Goal: Task Accomplishment & Management: Manage account settings

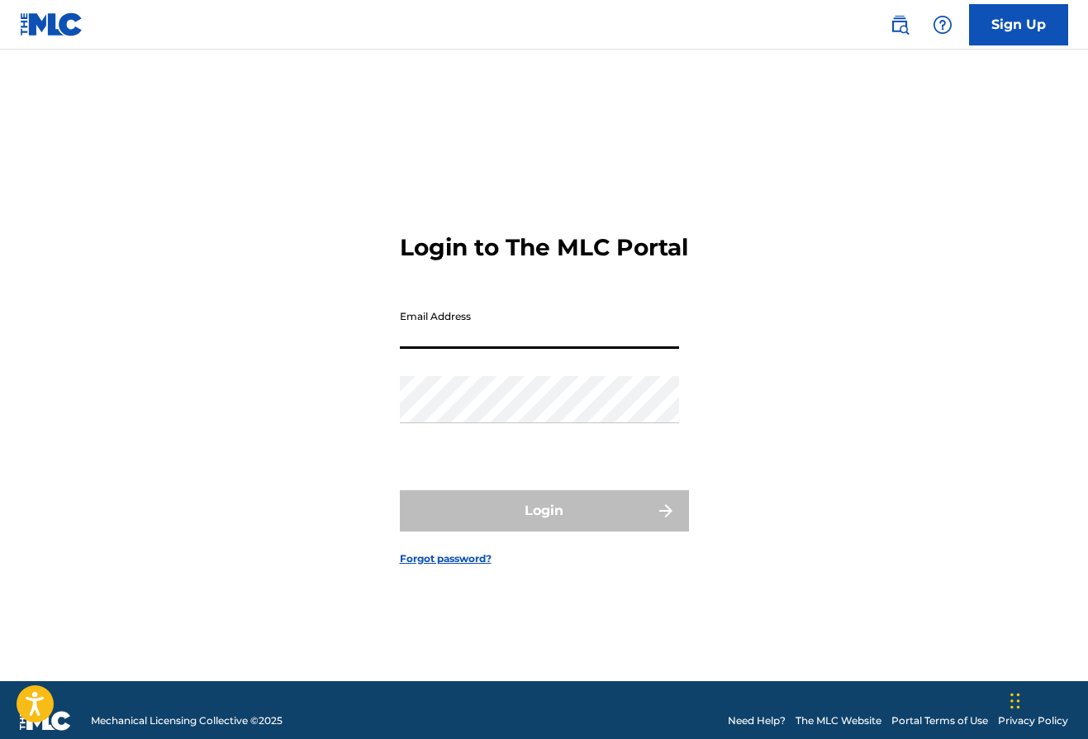
type input "[PERSON_NAME][EMAIL_ADDRESS][DOMAIN_NAME]"
click at [544, 524] on button "Login" at bounding box center [544, 510] width 289 height 41
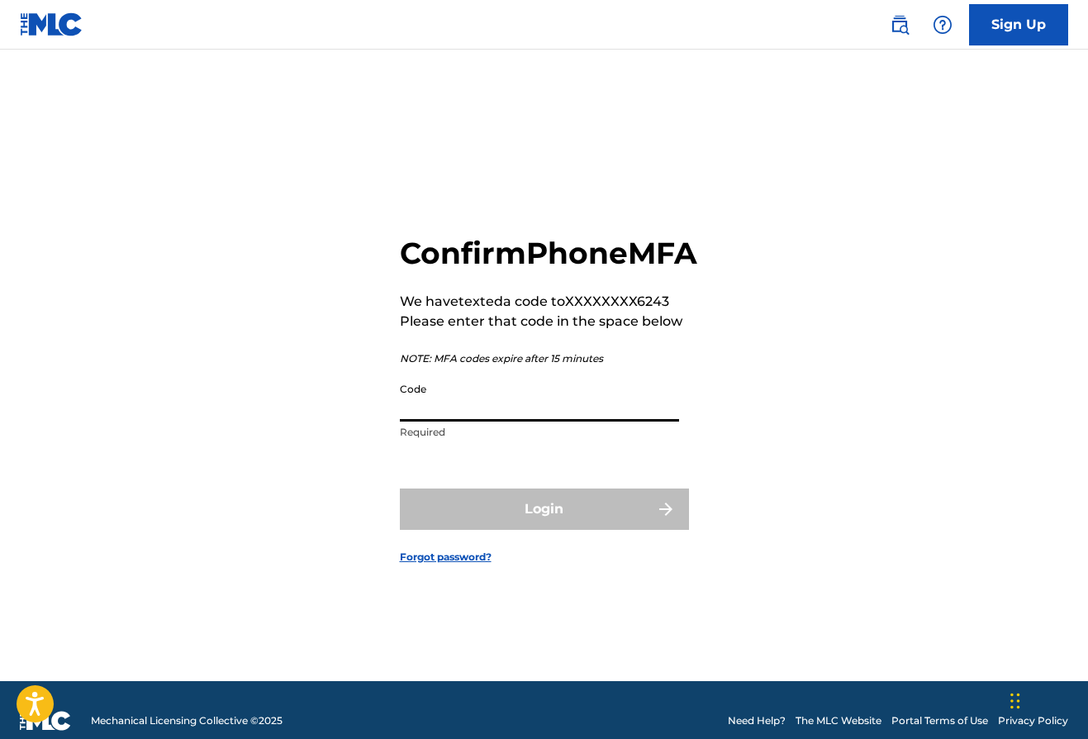
click at [579, 421] on input "Code" at bounding box center [539, 397] width 279 height 47
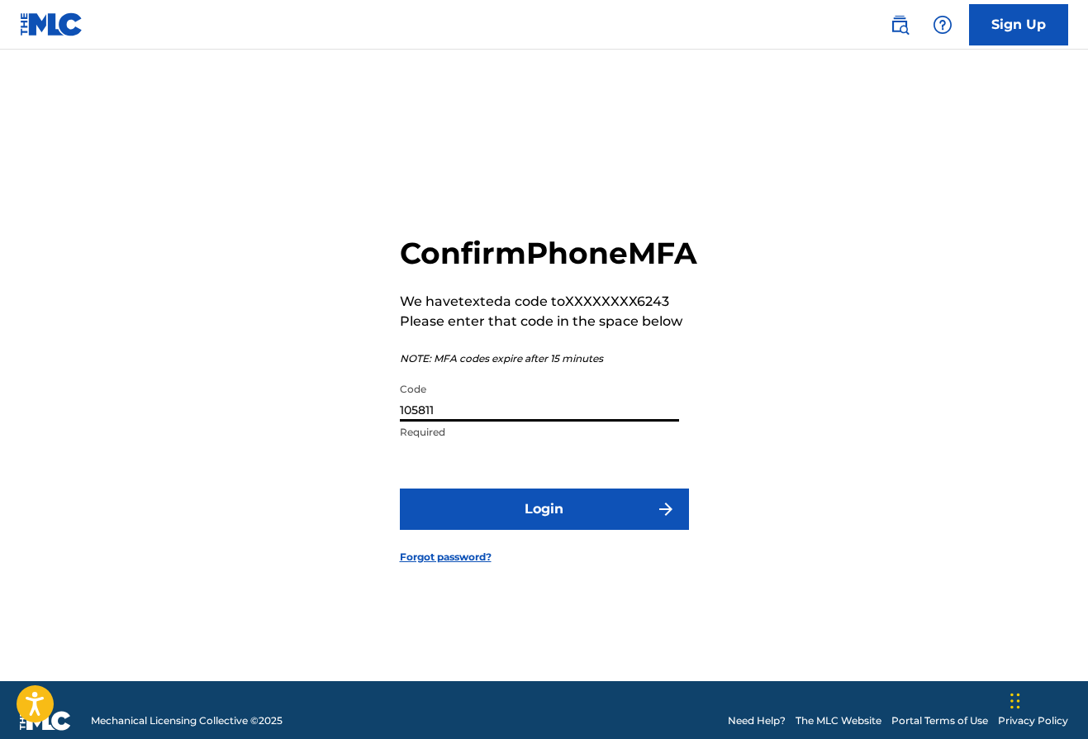
type input "105811"
click at [572, 530] on button "Login" at bounding box center [544, 508] width 289 height 41
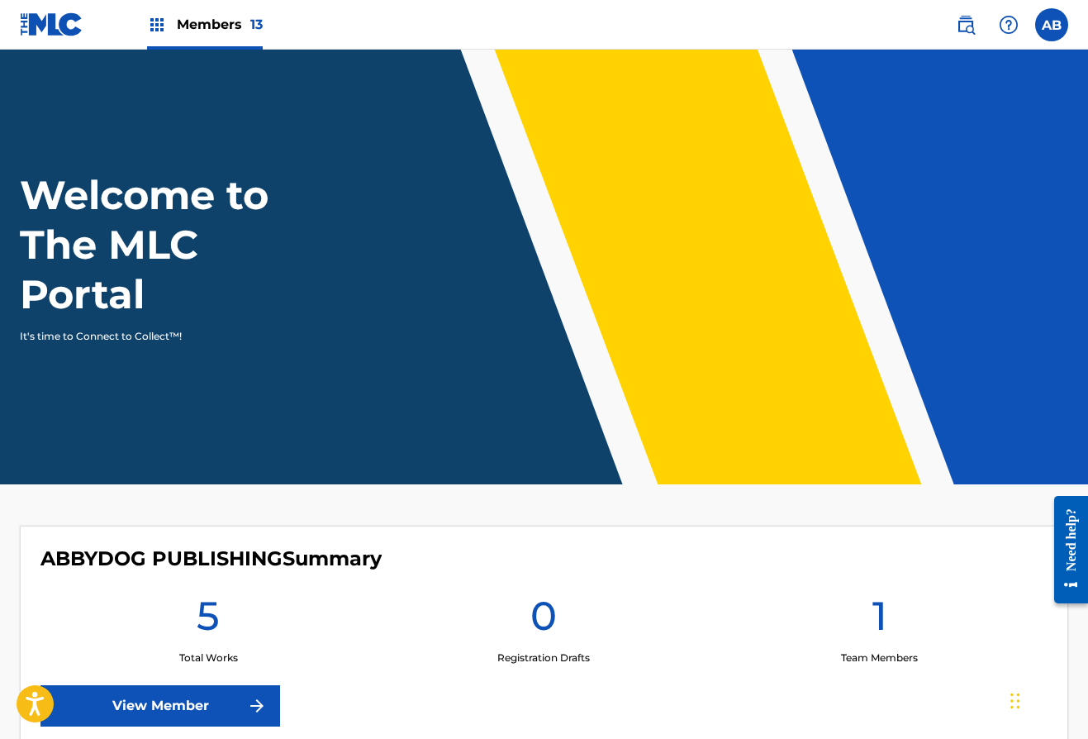
click at [152, 24] on img at bounding box center [157, 25] width 20 height 20
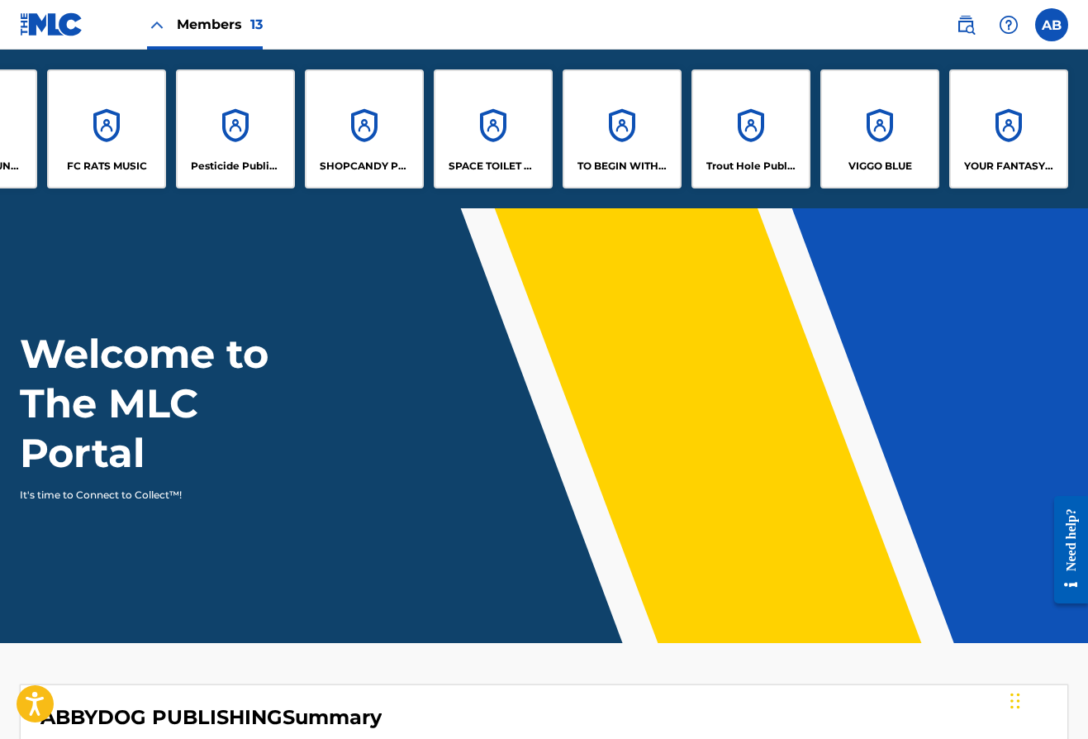
scroll to position [0, 617]
click at [882, 124] on div "VIGGO BLUE" at bounding box center [879, 128] width 119 height 119
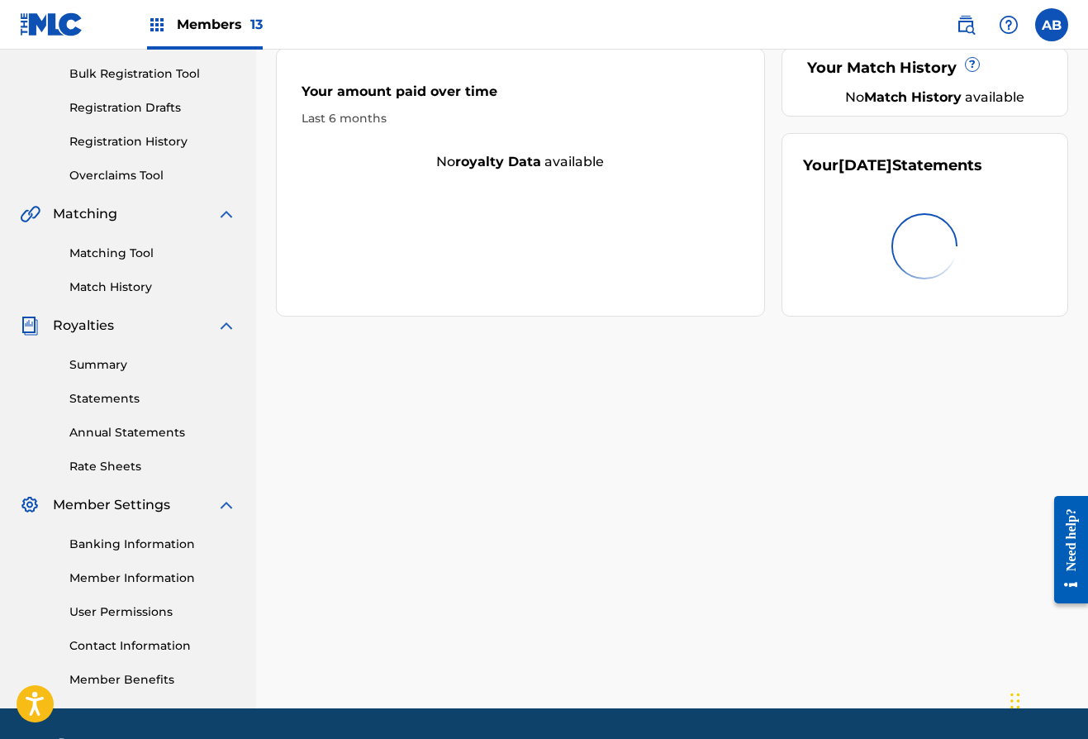
scroll to position [253, 0]
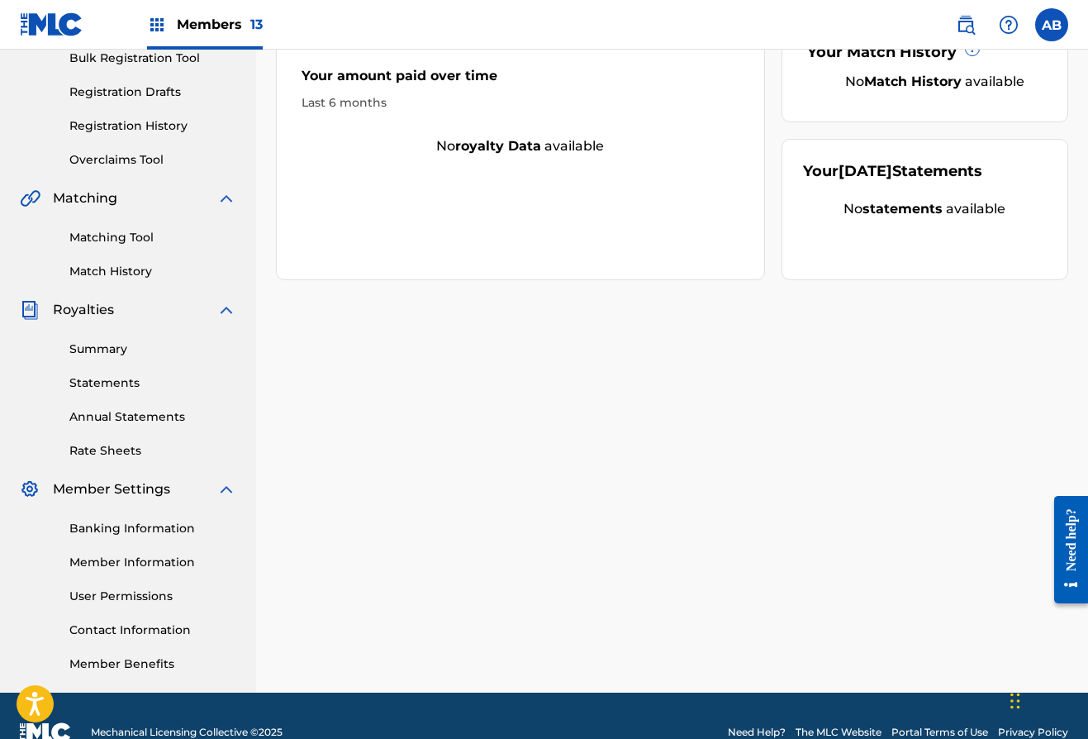
click at [131, 528] on link "Banking Information" at bounding box center [152, 528] width 167 height 17
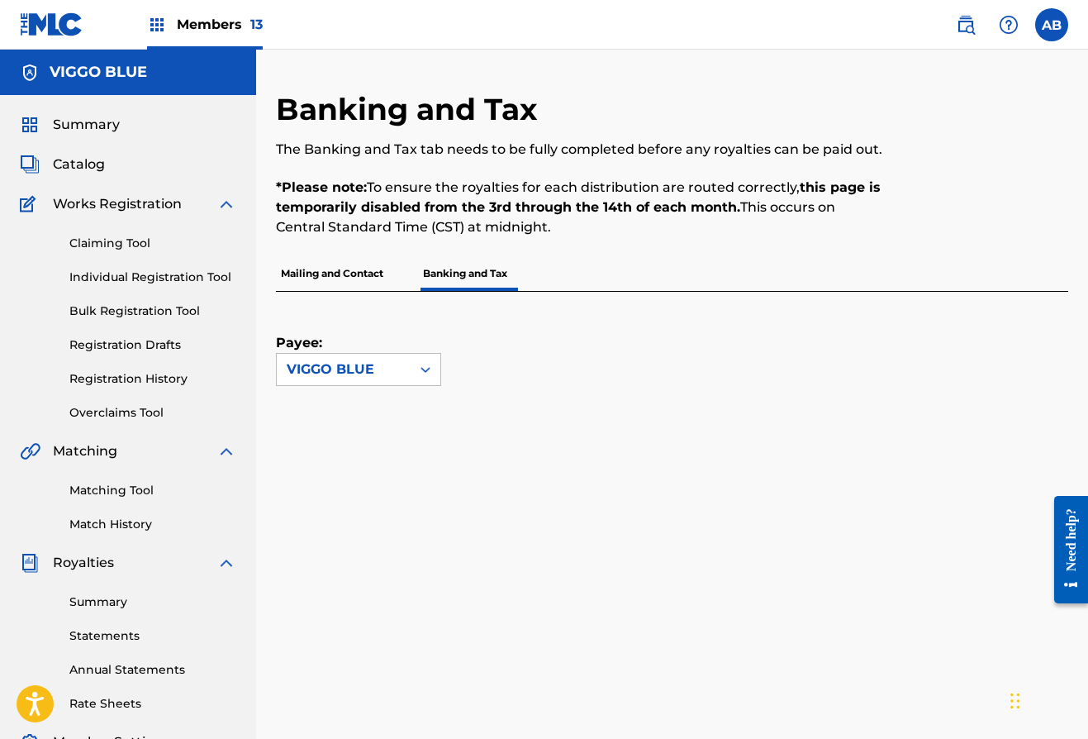
click at [157, 28] on img at bounding box center [157, 25] width 20 height 20
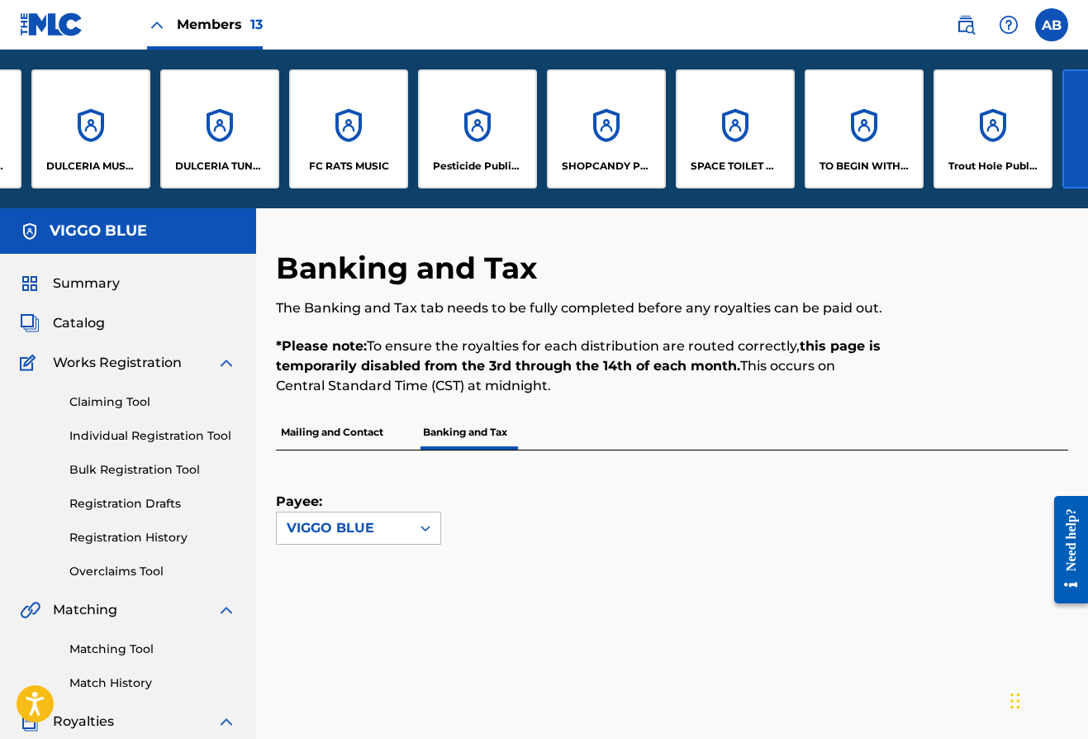
scroll to position [0, 378]
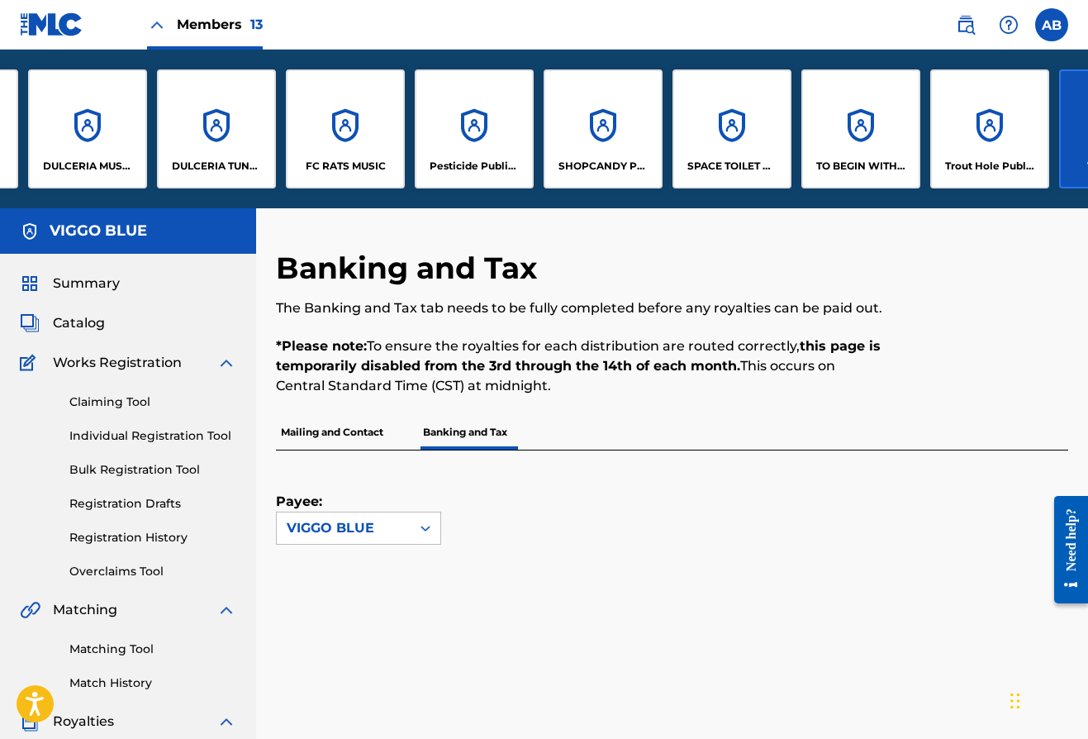
click at [833, 88] on div "TO BEGIN WITH PUBLISHING" at bounding box center [860, 128] width 119 height 119
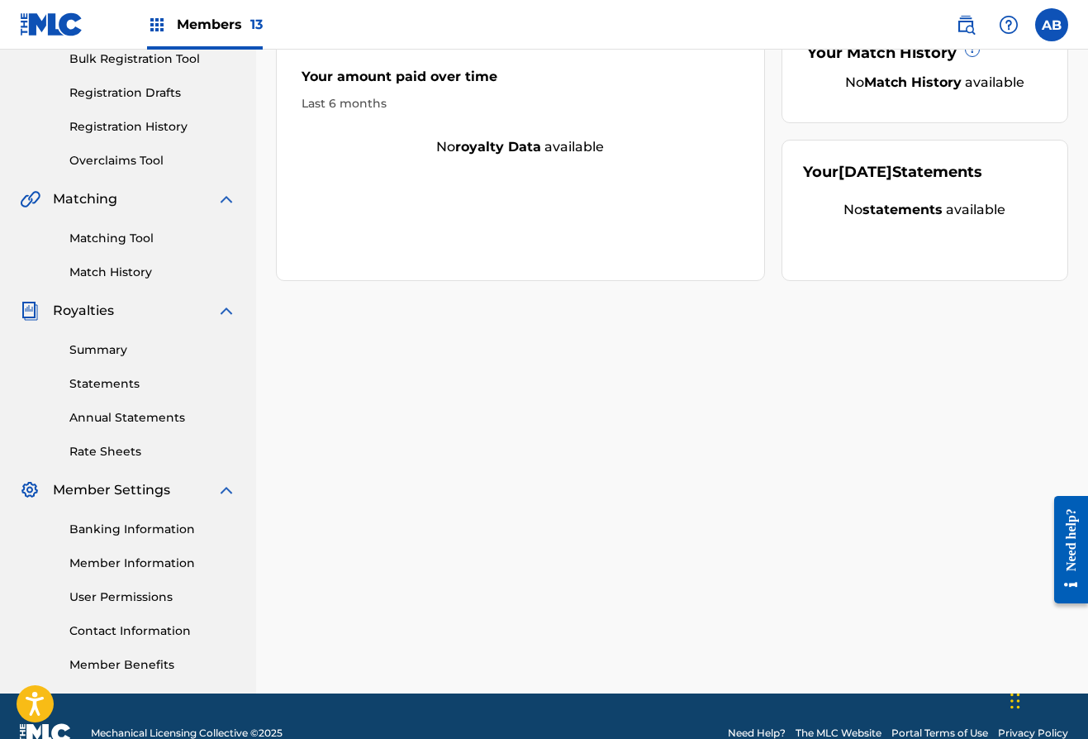
scroll to position [273, 0]
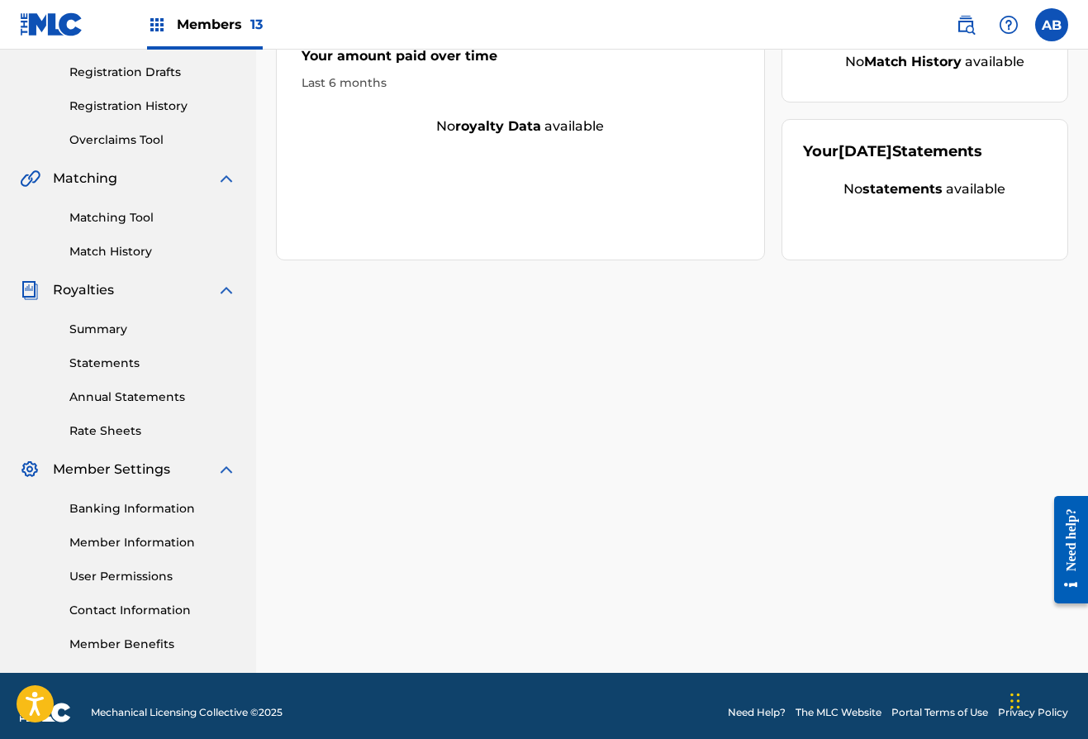
click at [132, 509] on link "Banking Information" at bounding box center [152, 508] width 167 height 17
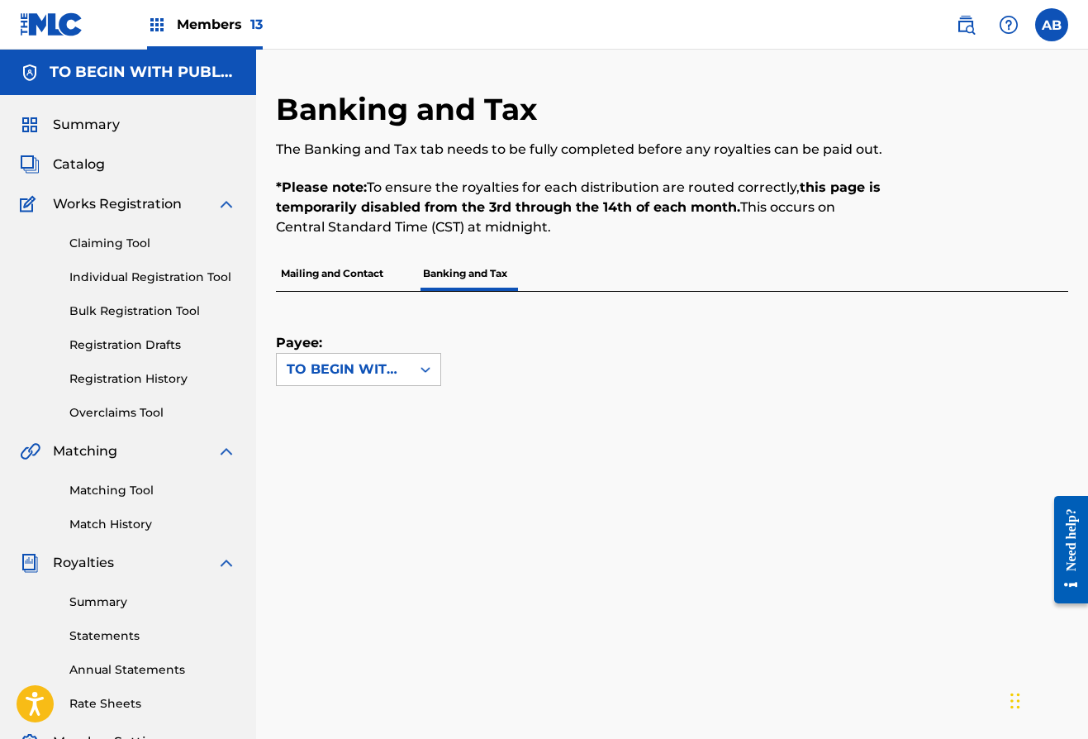
click at [103, 603] on link "Summary" at bounding box center [152, 601] width 167 height 17
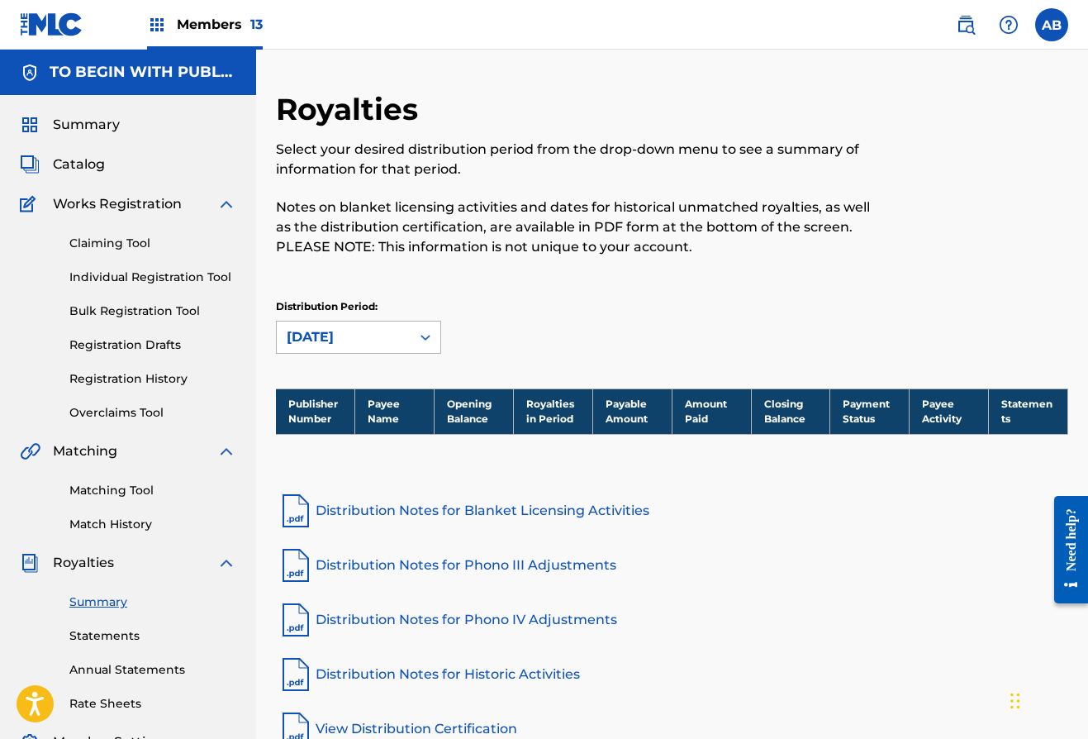
click at [398, 340] on div "[DATE]" at bounding box center [344, 337] width 114 height 20
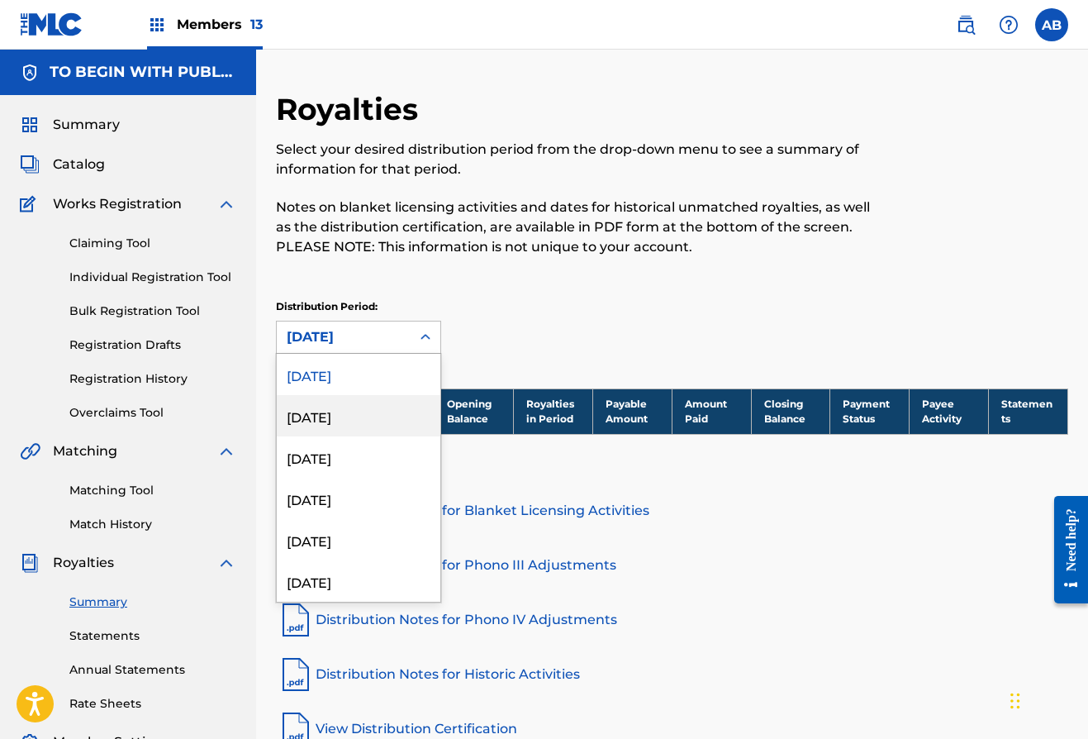
click at [365, 409] on div "[DATE]" at bounding box center [359, 415] width 164 height 41
